Goal: Find specific page/section

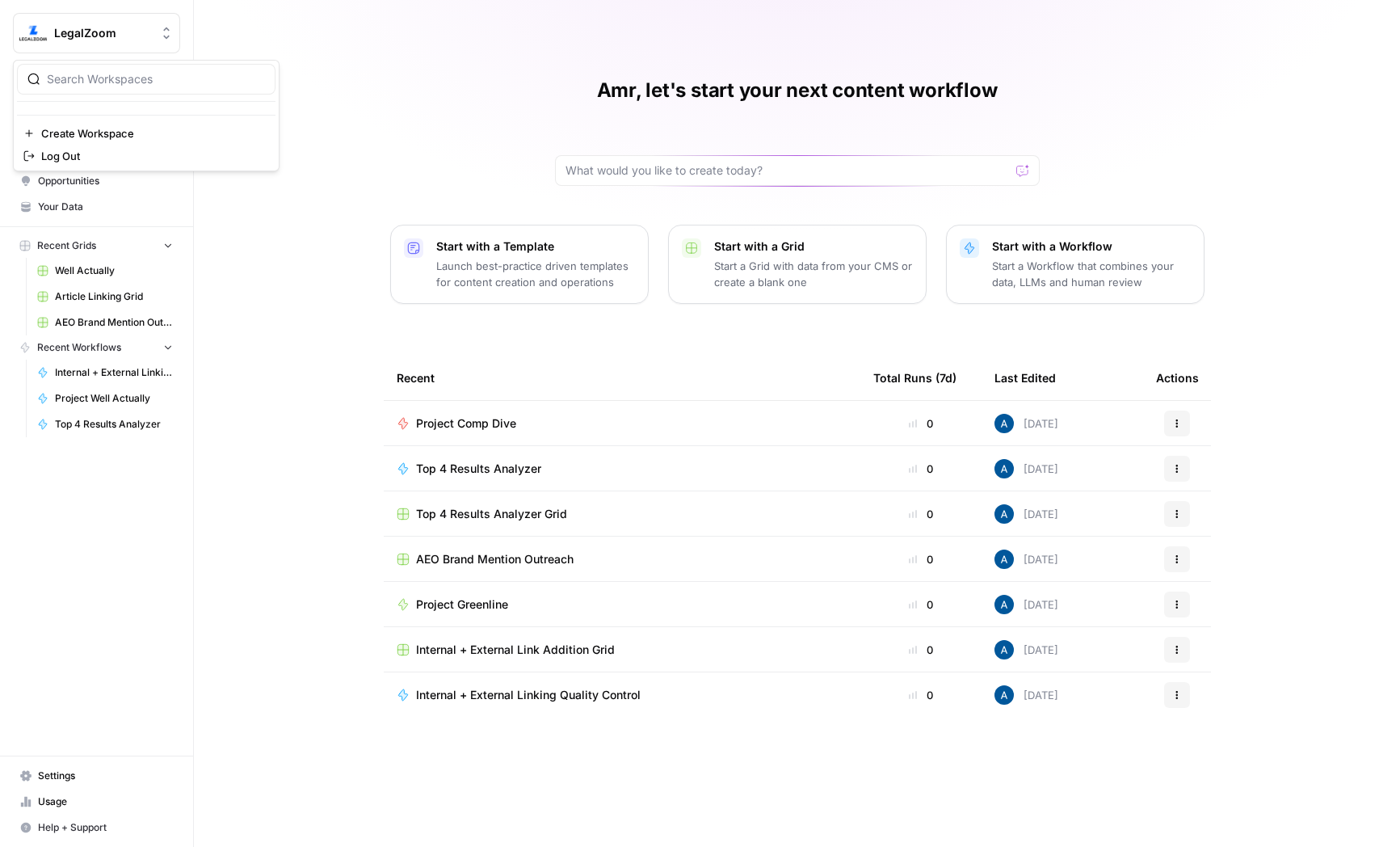
click at [71, 39] on span "LegalZoom" at bounding box center [103, 33] width 98 height 16
type input "klav"
click at [86, 117] on span "Klaviyo" at bounding box center [155, 121] width 213 height 16
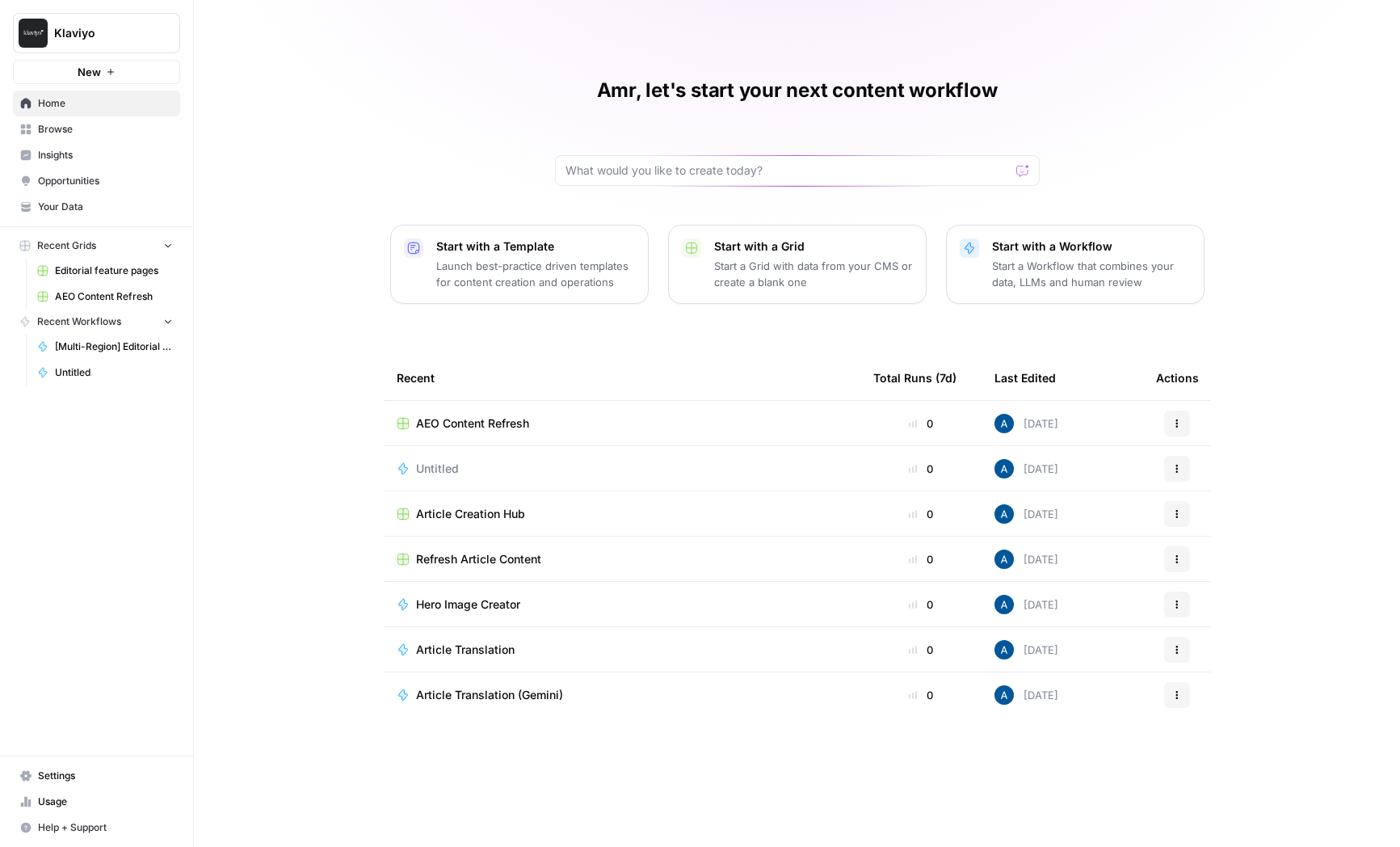
click at [99, 161] on span "Insights" at bounding box center [106, 155] width 135 height 14
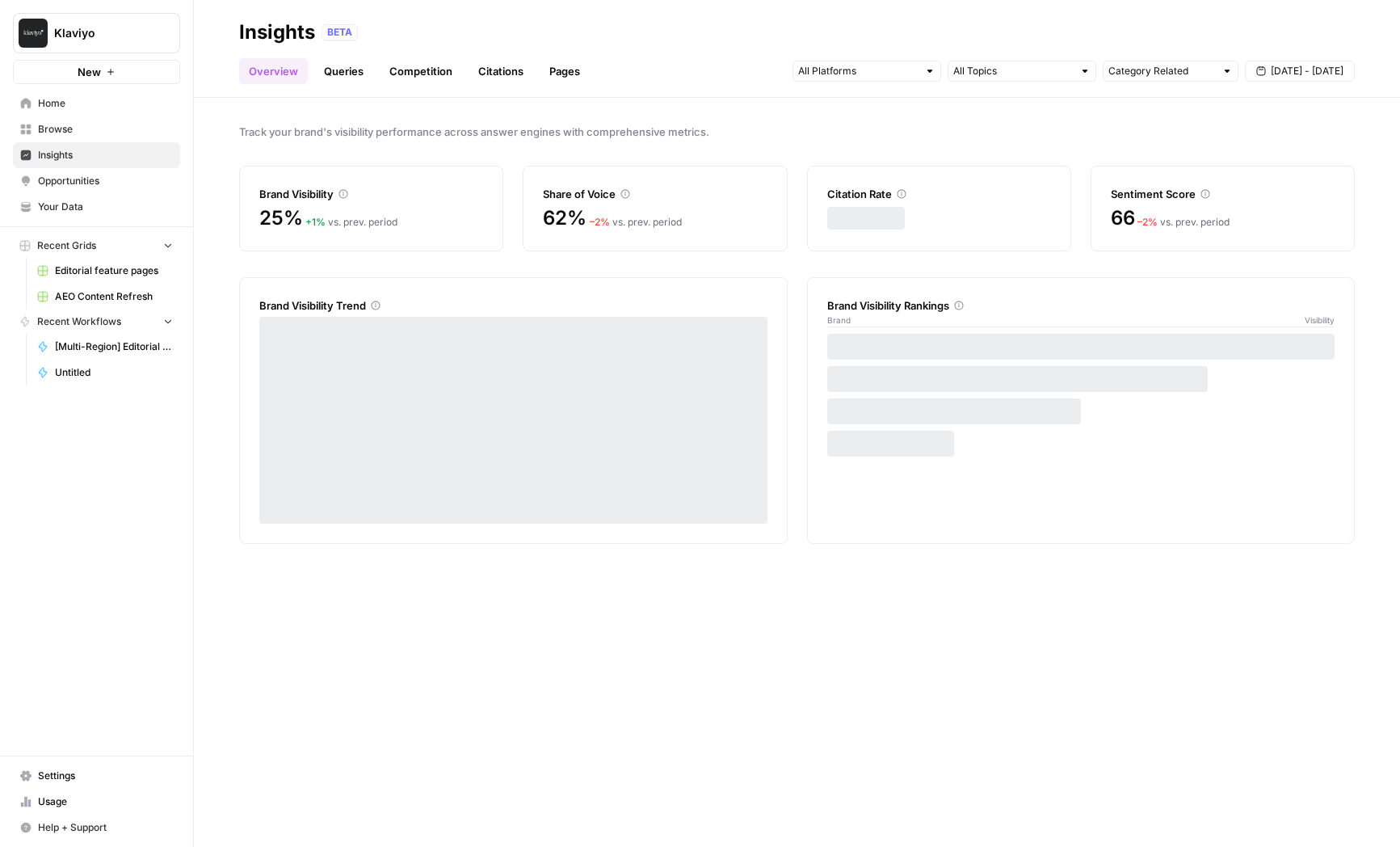
click at [74, 122] on span "Browse" at bounding box center [106, 128] width 135 height 14
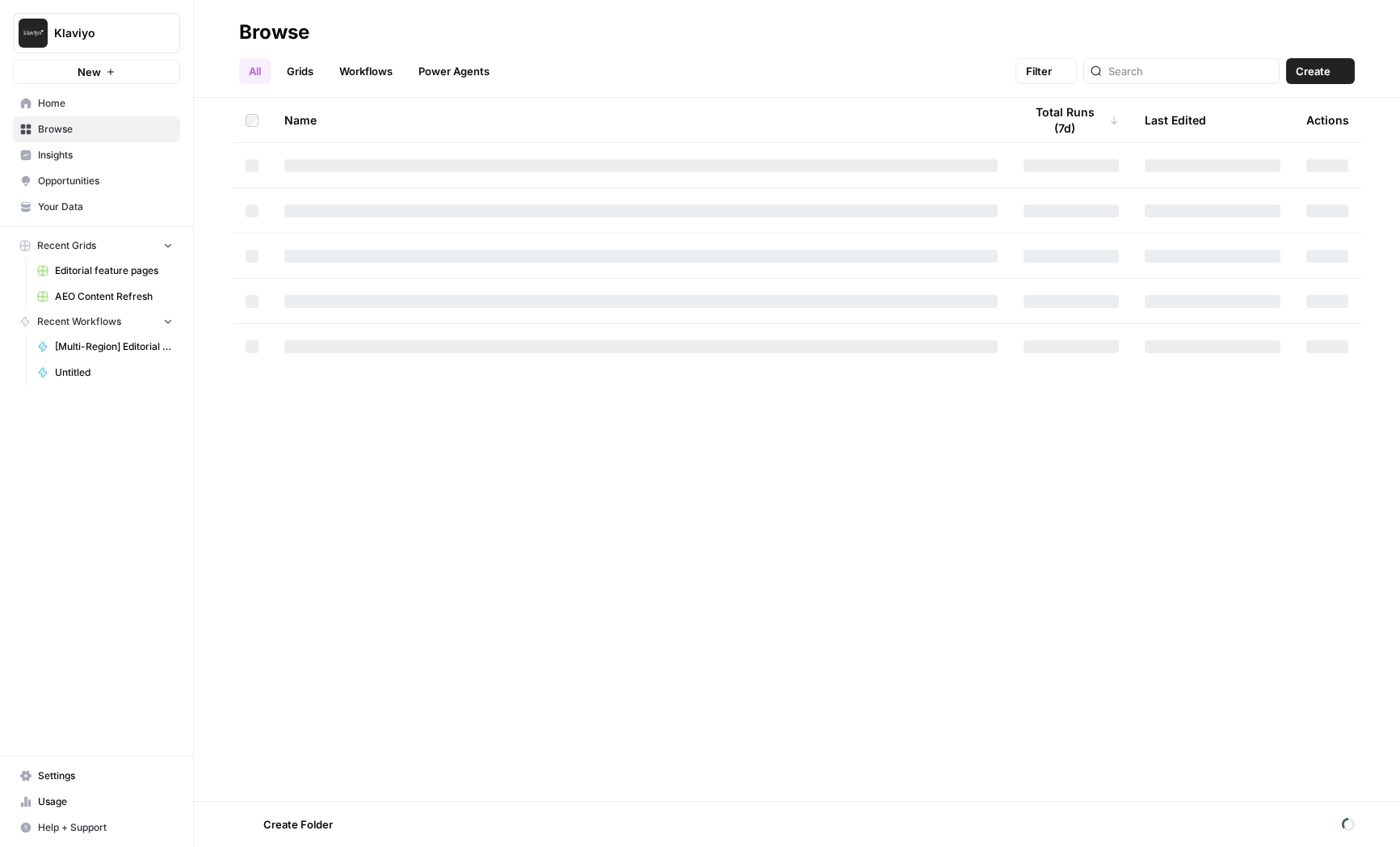
click at [80, 176] on span "Opportunities" at bounding box center [106, 181] width 135 height 14
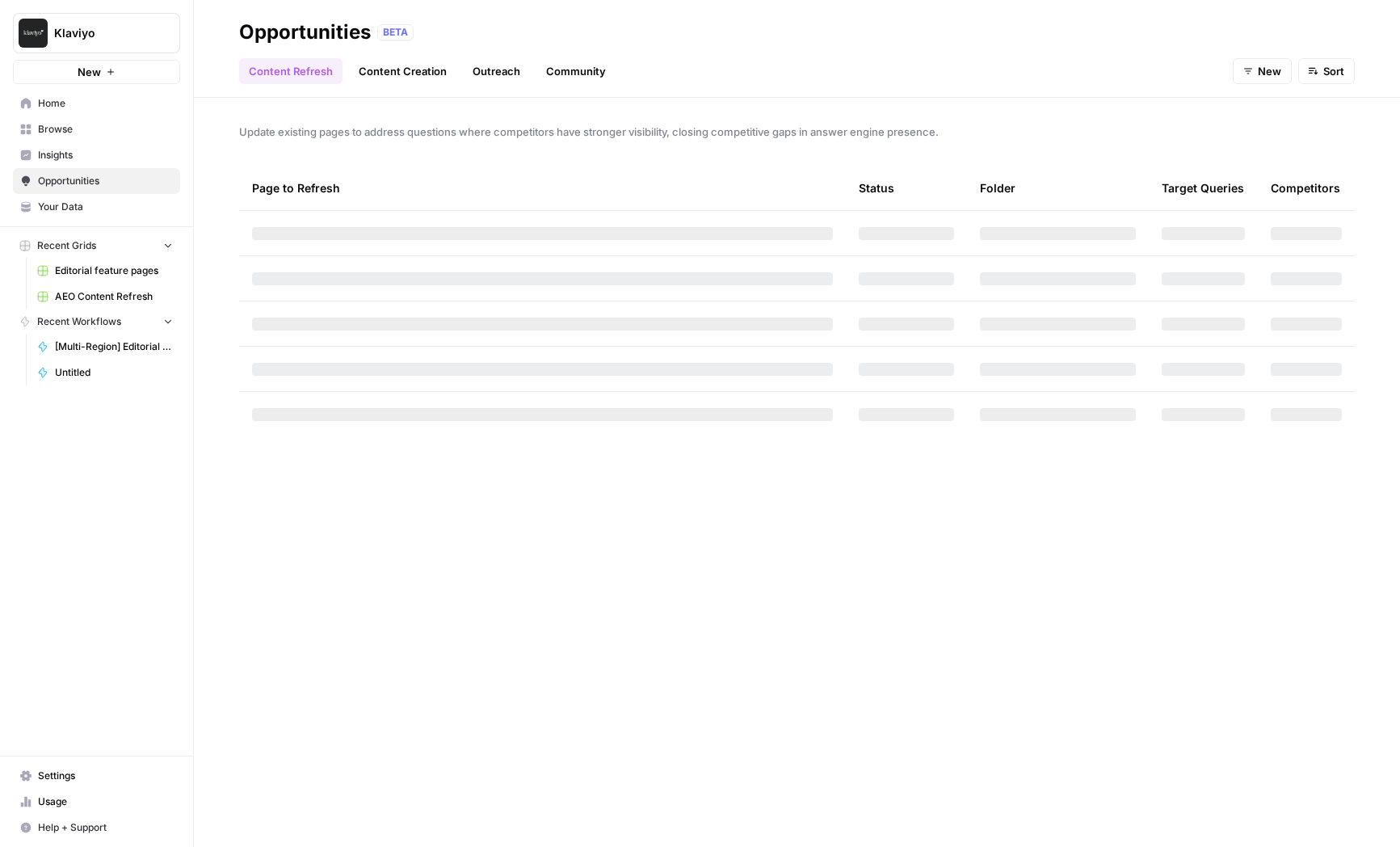
click at [89, 202] on span "Your Data" at bounding box center [106, 206] width 135 height 14
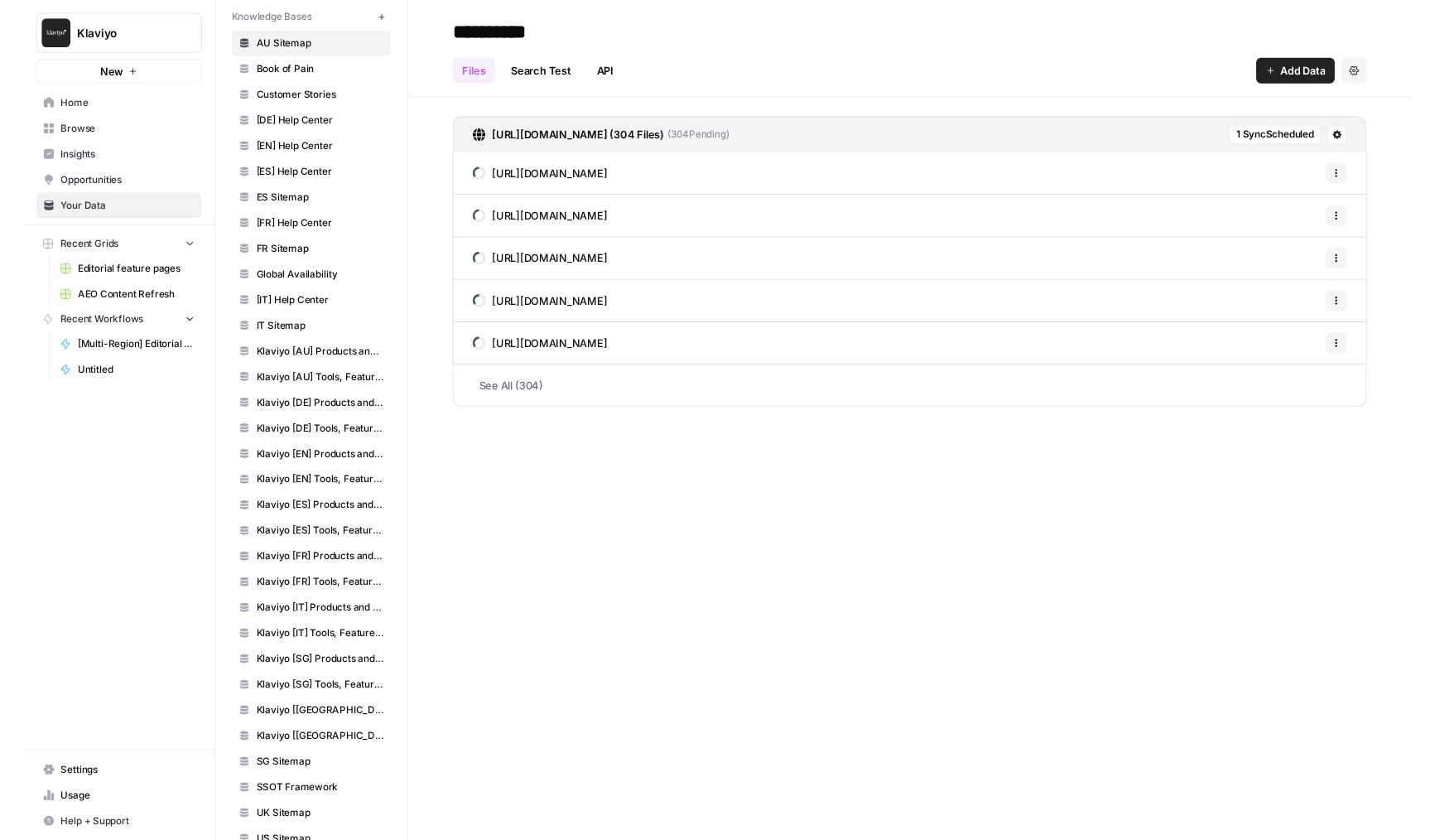
scroll to position [141, 0]
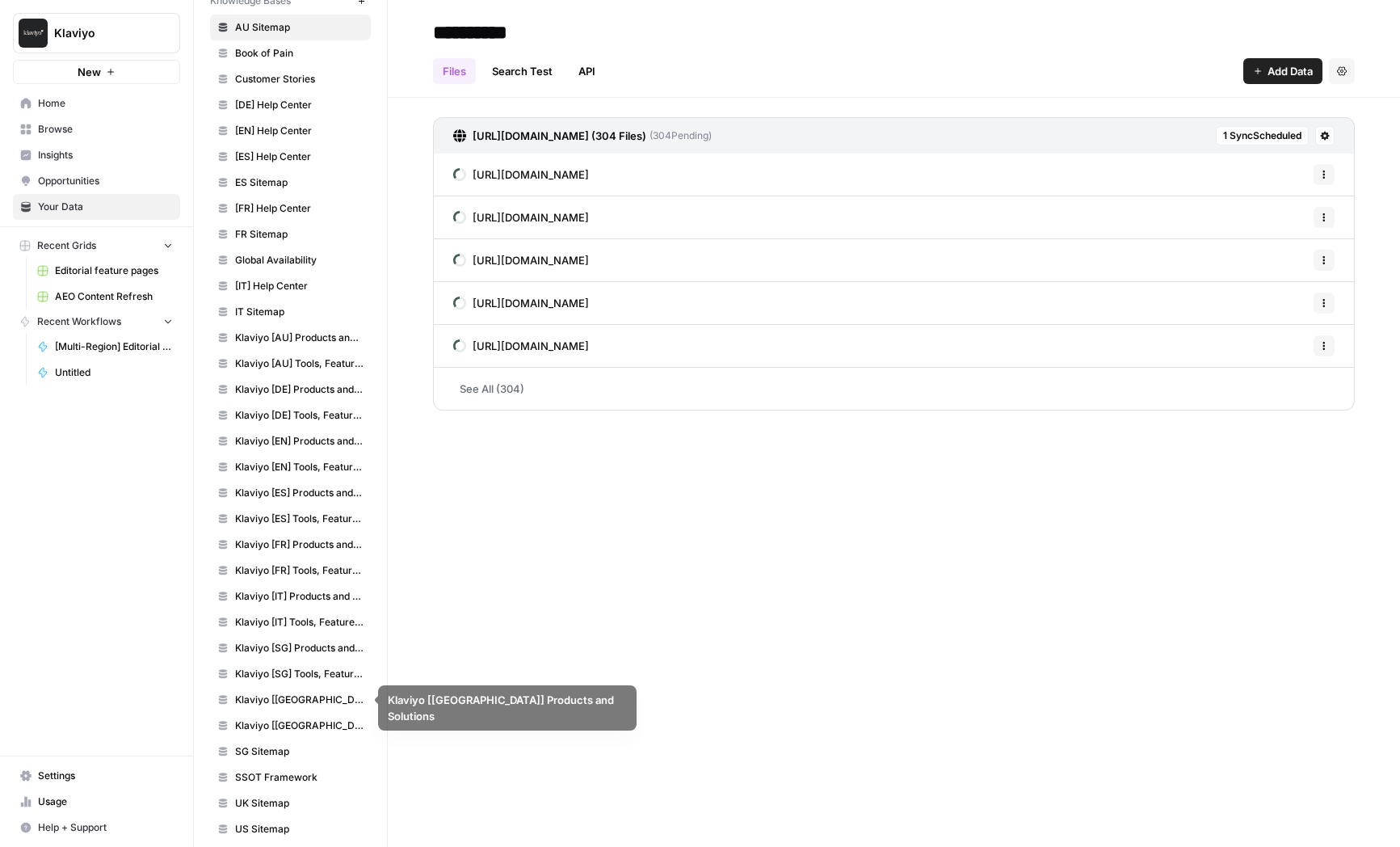
click at [297, 754] on span "SG Sitemap" at bounding box center [299, 751] width 128 height 14
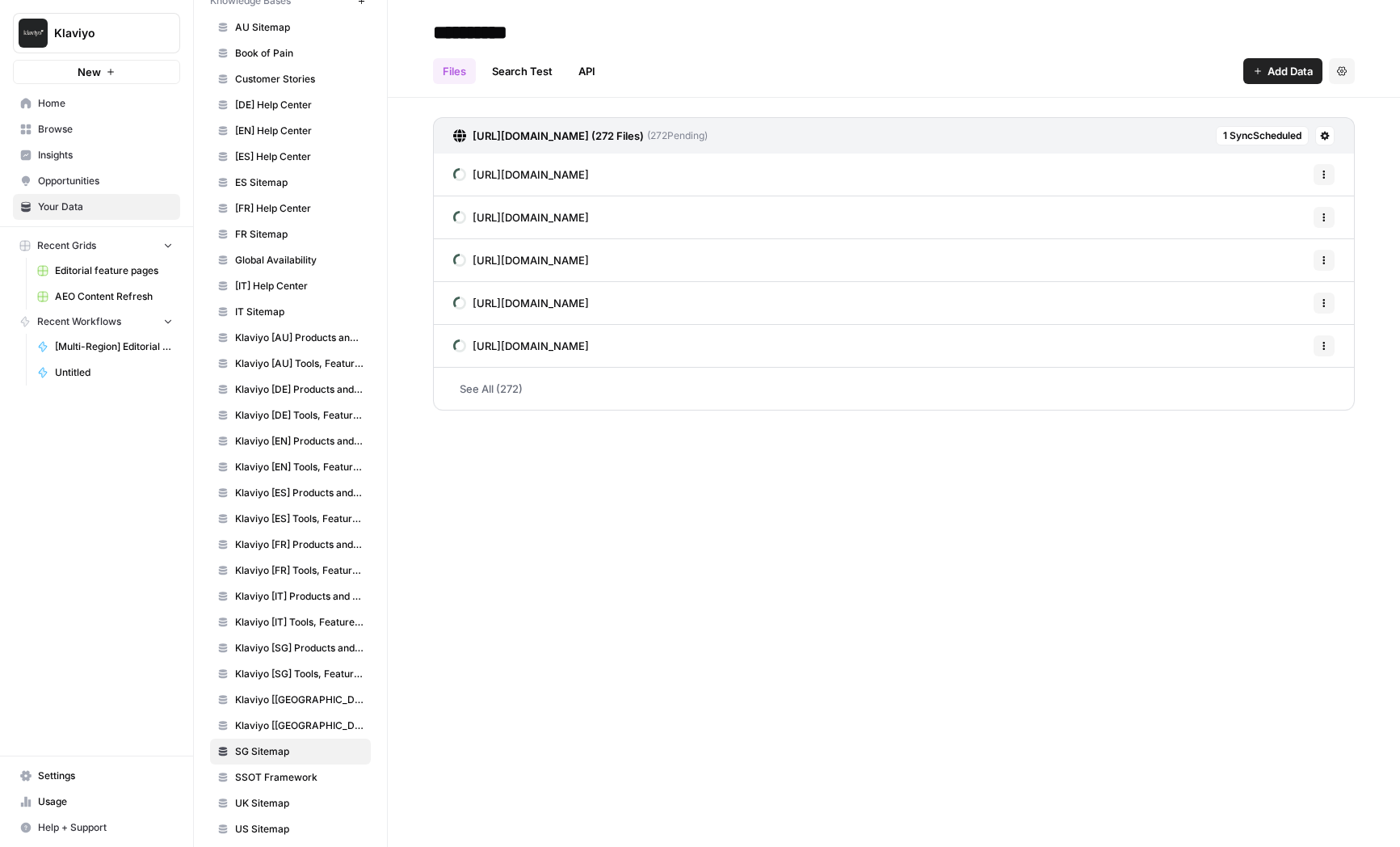
click at [297, 388] on span "Klaviyo [DE] Products and Solutions" at bounding box center [299, 389] width 128 height 14
click at [309, 276] on link "[IT] Help Center" at bounding box center [291, 286] width 161 height 26
